Goal: Information Seeking & Learning: Find specific fact

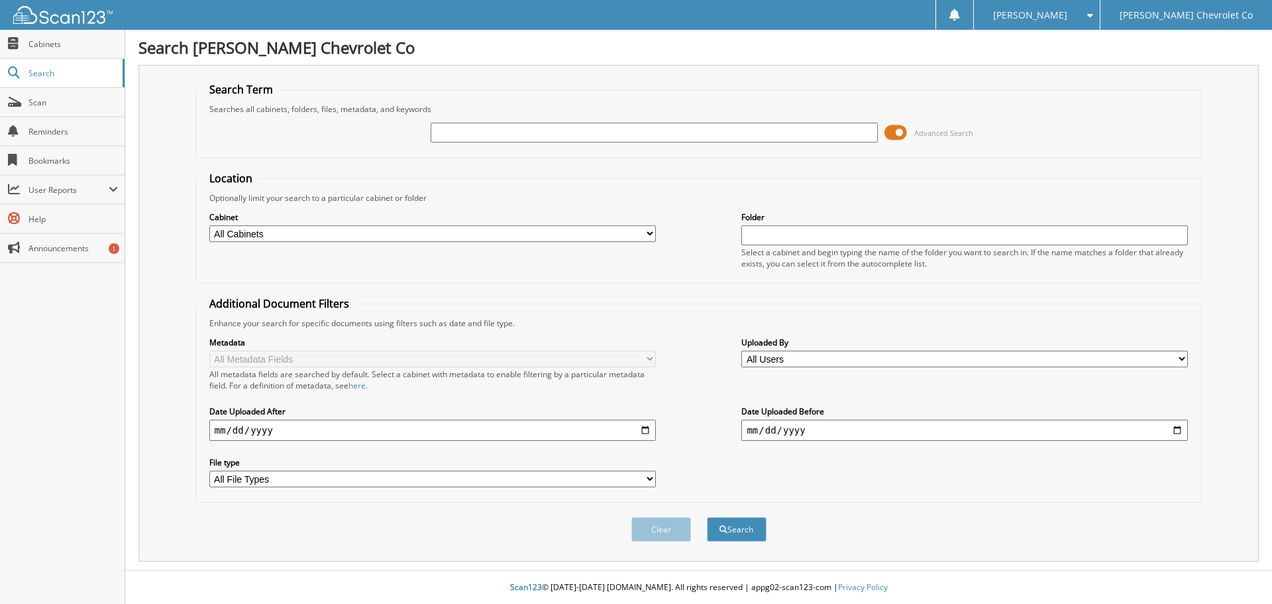
click at [547, 131] on input "text" at bounding box center [654, 133] width 447 height 20
type input "1"
type input "RODS VINYL"
click at [707, 517] on button "Search" at bounding box center [737, 529] width 60 height 25
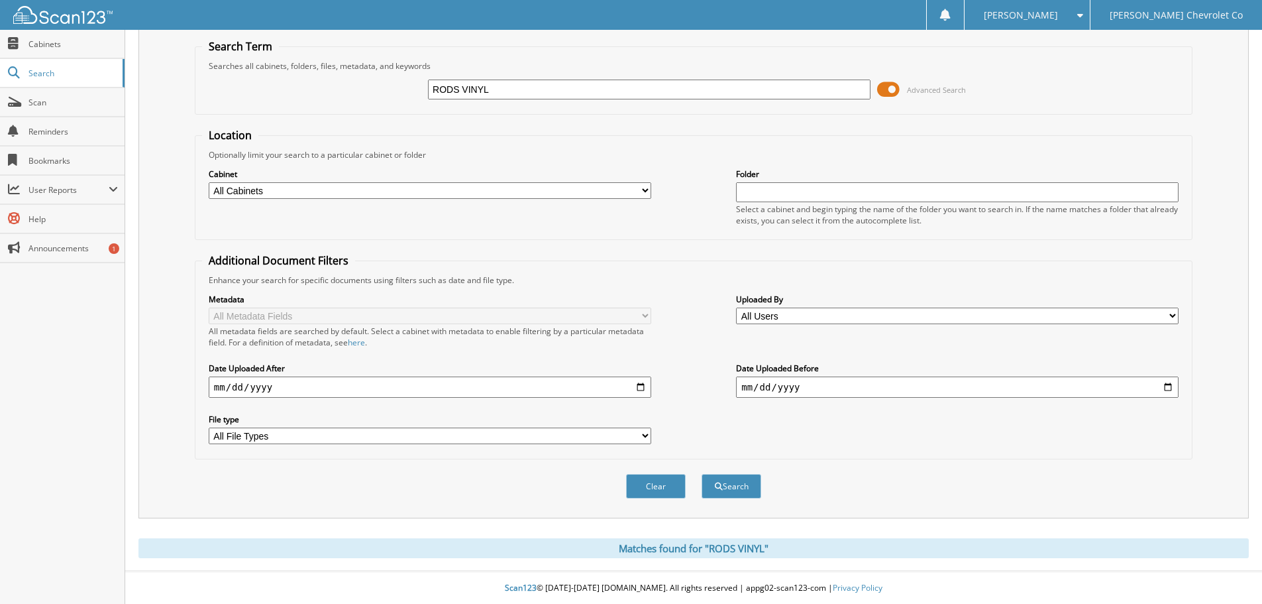
scroll to position [44, 0]
click at [521, 93] on input "RODS VINYL" at bounding box center [649, 89] width 443 height 20
type input "RODS"
click at [702, 473] on button "Search" at bounding box center [732, 485] width 60 height 25
